Goal: Task Accomplishment & Management: Complete application form

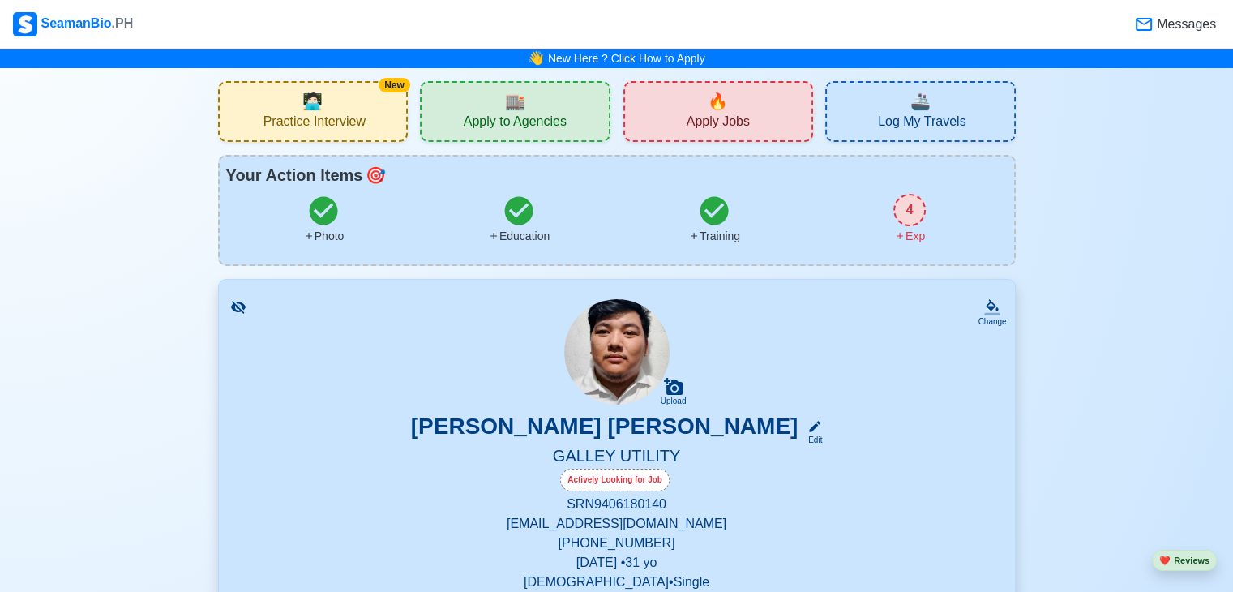
click at [717, 131] on span "Apply Jobs" at bounding box center [718, 123] width 63 height 20
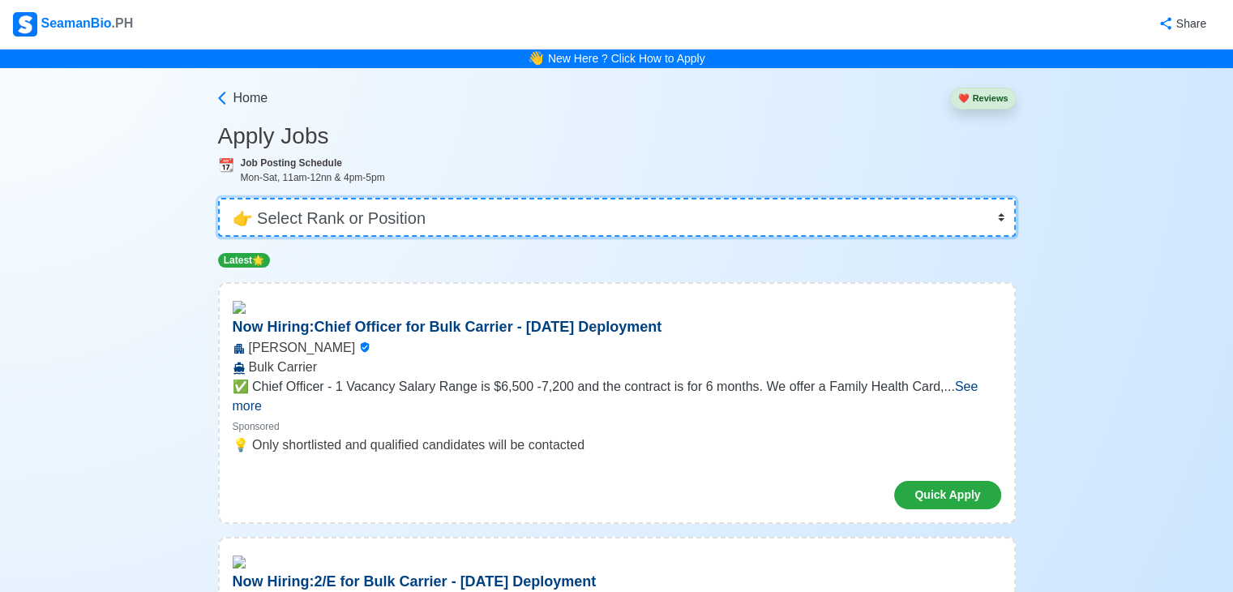
click at [373, 216] on select "👉 Select Rank or Position Master Chief Officer 2nd Officer 3rd Officer Junior O…" at bounding box center [617, 217] width 798 height 39
select select "[PERSON_NAME]"
click at [220, 198] on select "👉 Select Rank or Position Master Chief Officer 2nd Officer 3rd Officer Junior O…" at bounding box center [617, 217] width 798 height 39
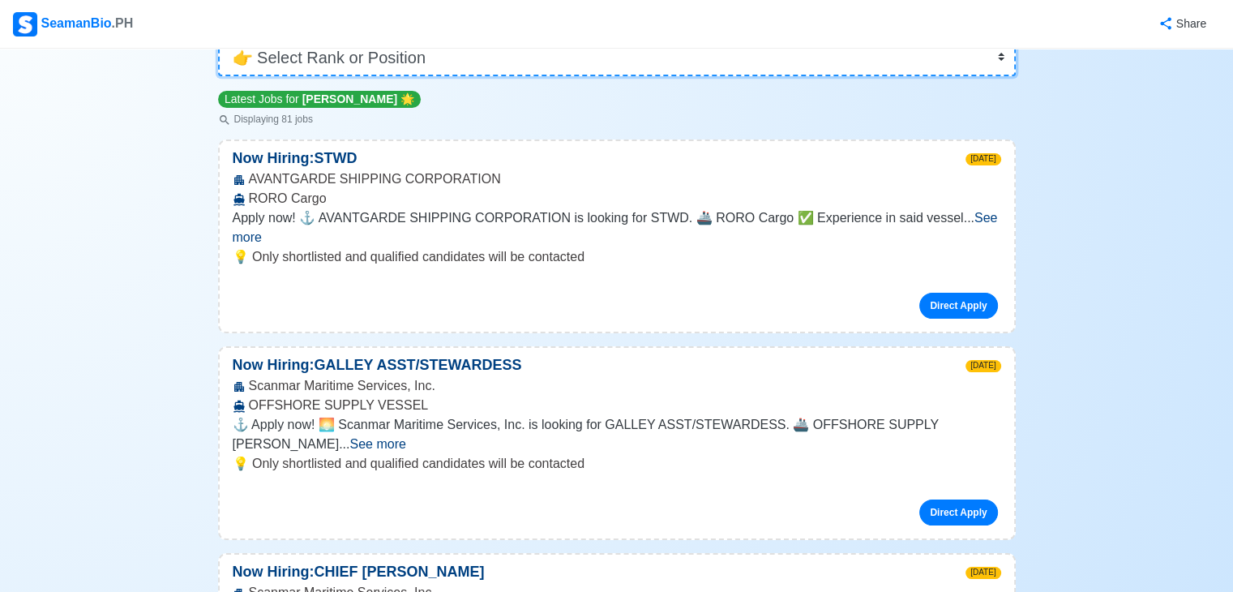
scroll to position [162, 0]
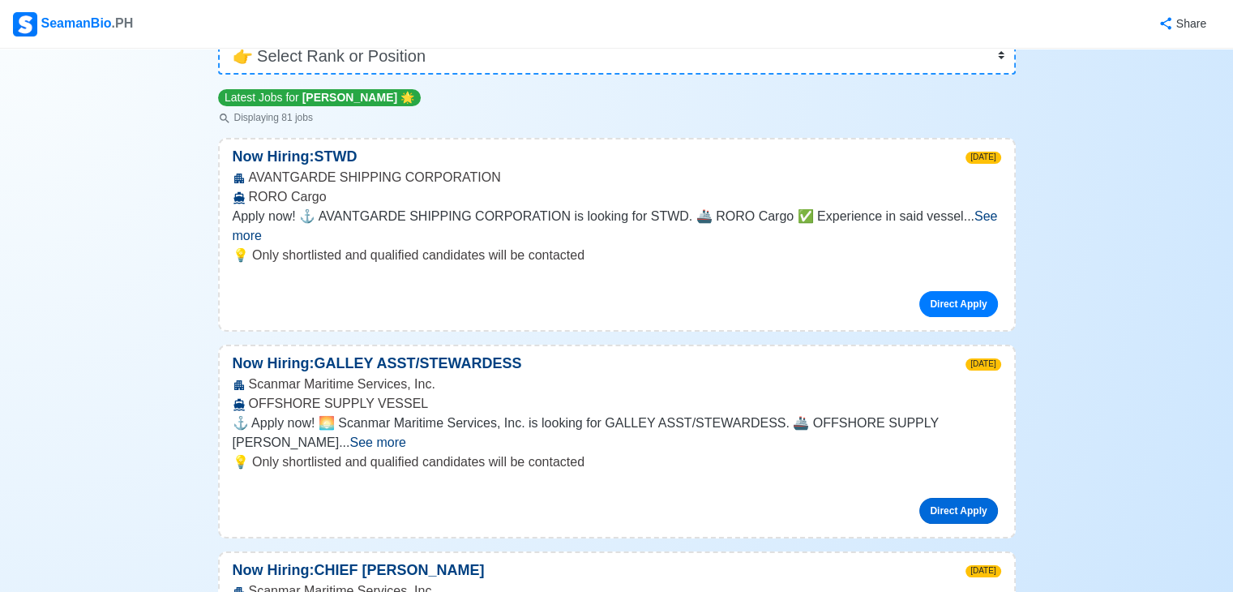
click at [942, 498] on link "Direct Apply" at bounding box center [958, 511] width 78 height 26
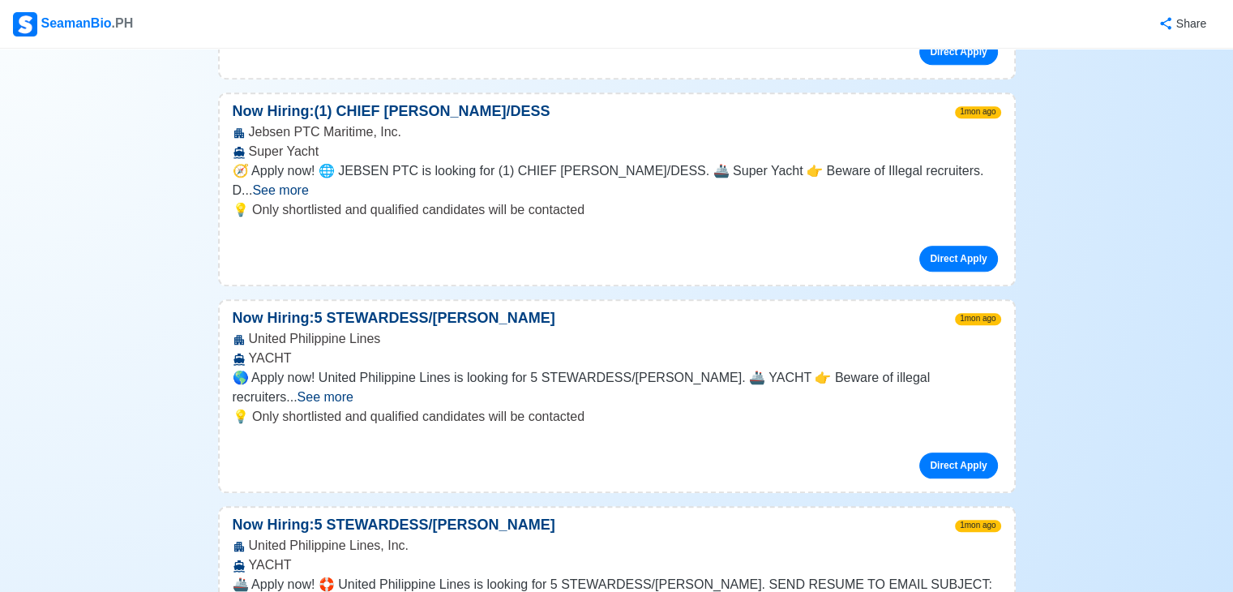
scroll to position [1459, 0]
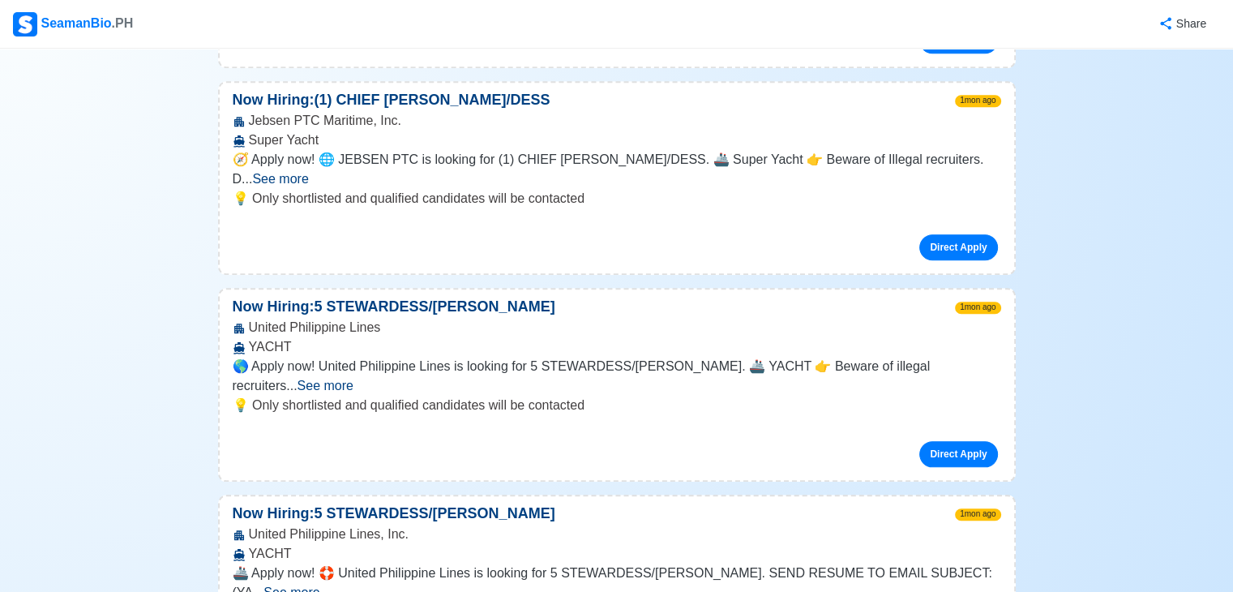
click at [353, 379] on span "See more" at bounding box center [326, 386] width 56 height 14
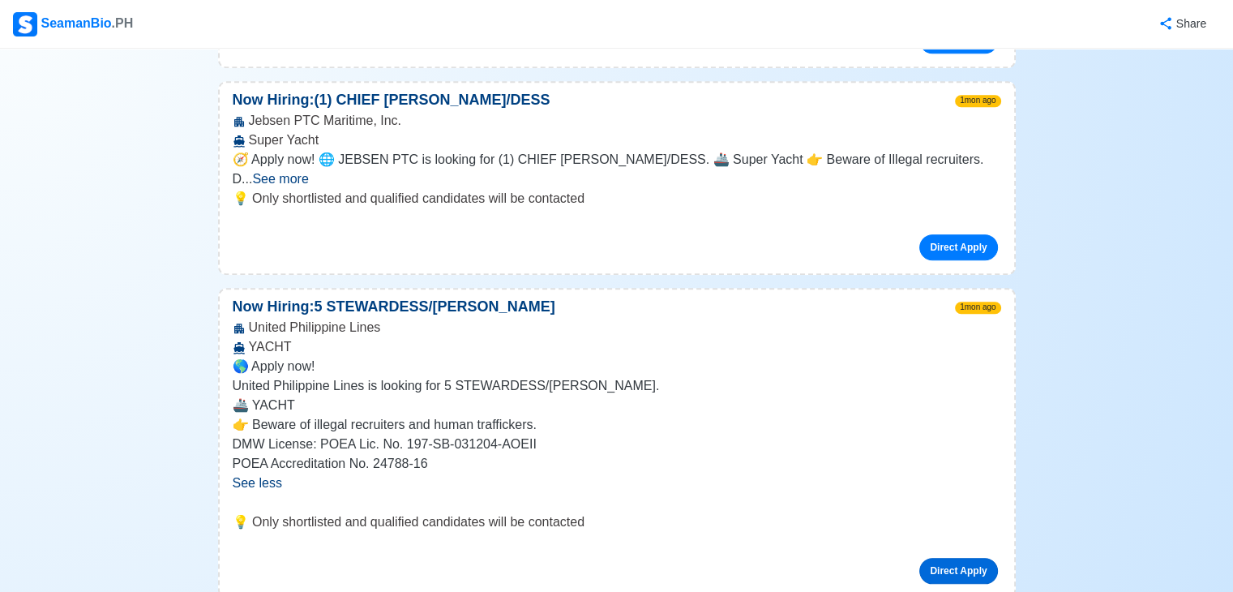
click at [943, 558] on link "Direct Apply" at bounding box center [958, 571] width 78 height 26
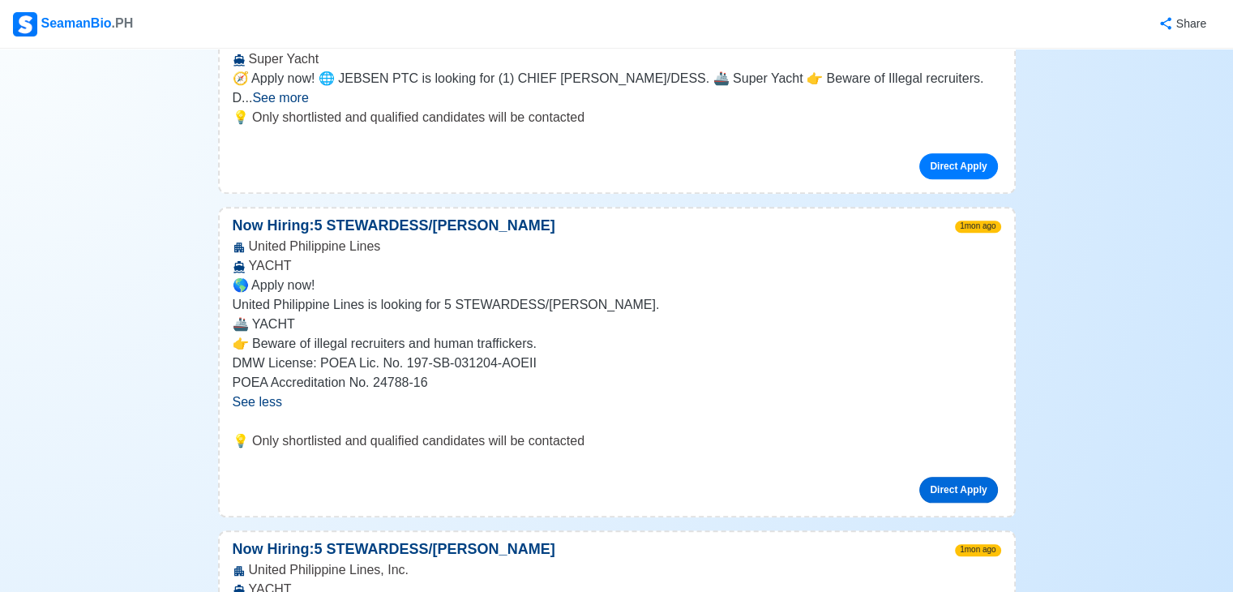
scroll to position [1621, 0]
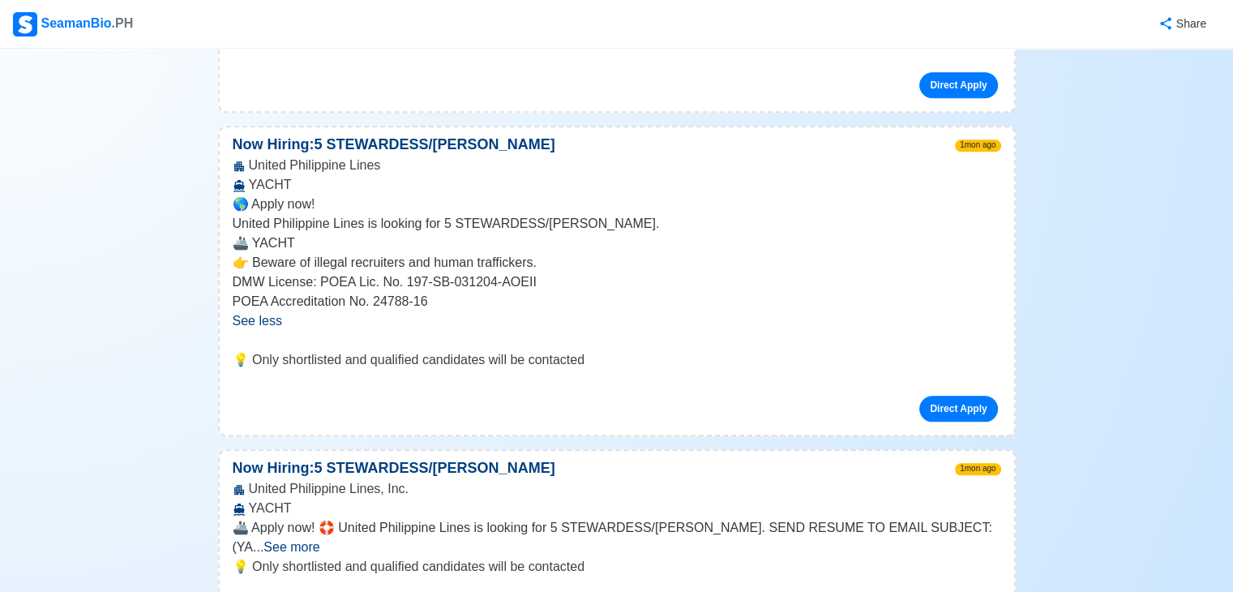
click at [319, 540] on span "See more" at bounding box center [291, 547] width 56 height 14
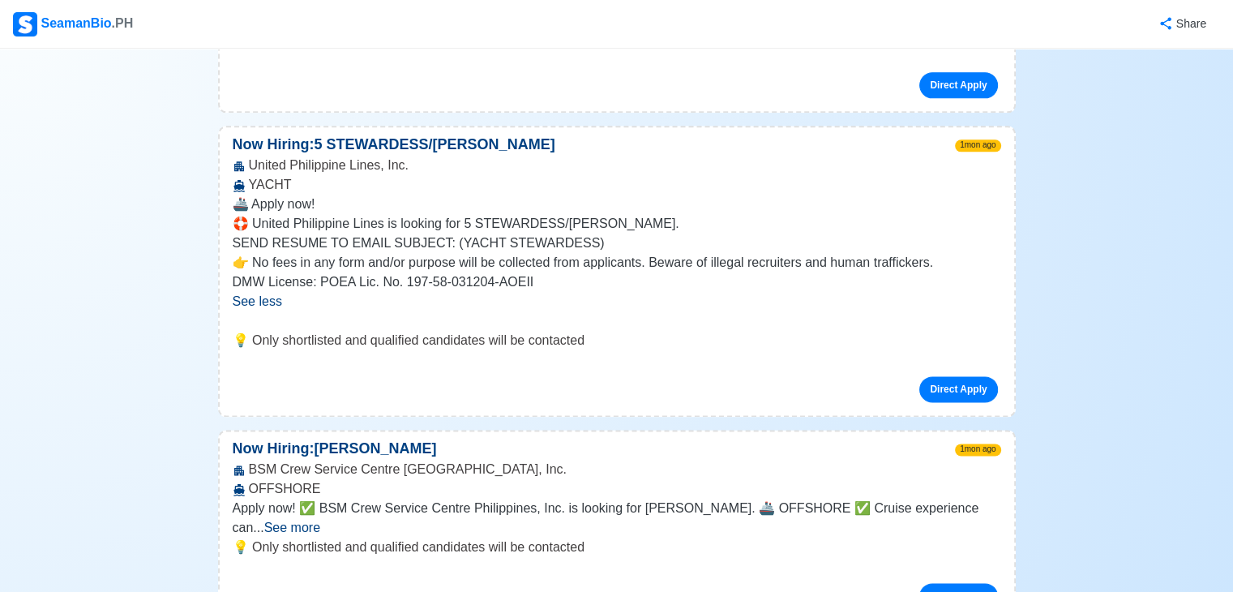
scroll to position [1946, 0]
click at [320, 520] on span "See more" at bounding box center [292, 527] width 56 height 14
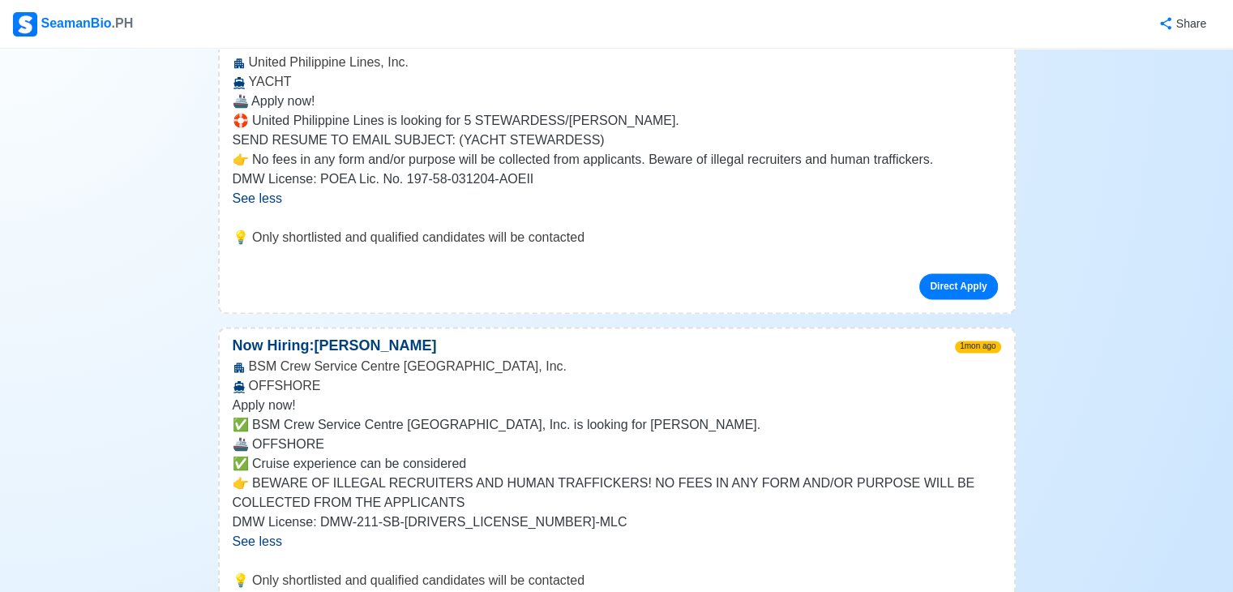
scroll to position [2189, 0]
